Goal: Find specific page/section: Find specific page/section

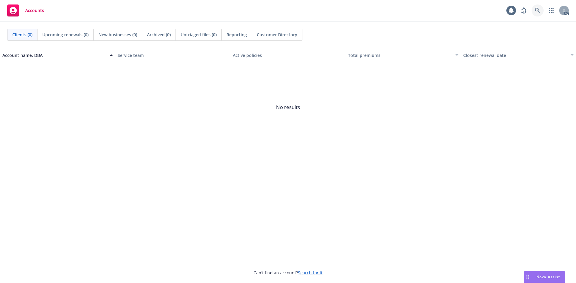
click at [536, 7] on link at bounding box center [537, 10] width 12 height 12
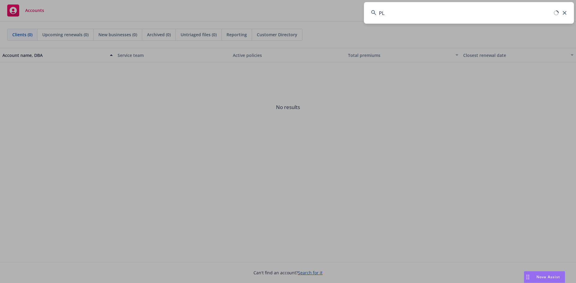
type input "P"
